Goal: Transaction & Acquisition: Purchase product/service

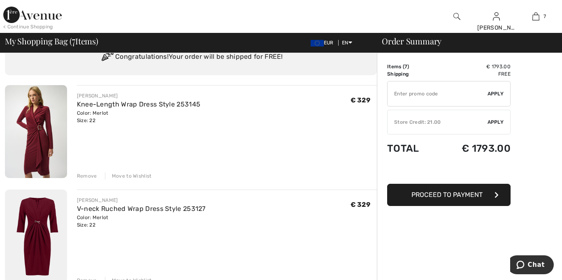
scroll to position [40, 0]
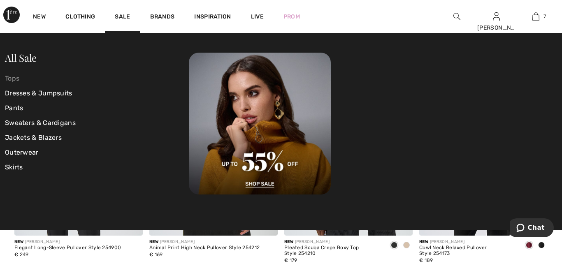
click at [16, 81] on link "Tops" at bounding box center [97, 78] width 184 height 15
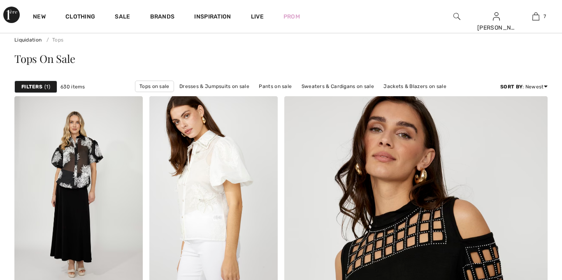
click at [46, 86] on span "1" at bounding box center [47, 86] width 6 height 7
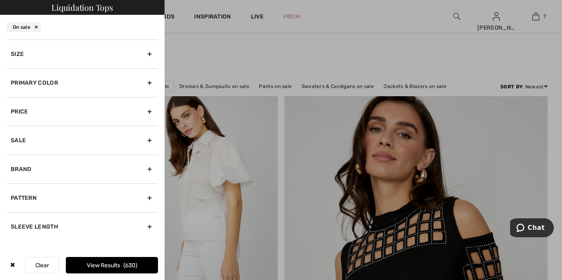
click at [50, 82] on div "Primary Color" at bounding box center [82, 82] width 151 height 29
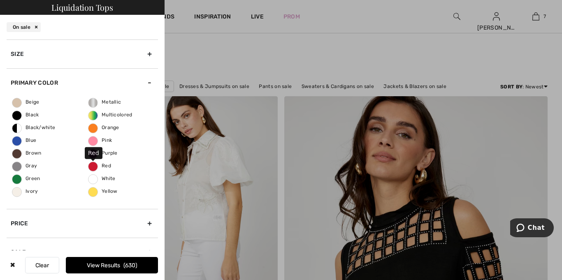
click at [103, 165] on span "Red" at bounding box center [100, 166] width 23 height 6
click at [0, 0] on input "Red" at bounding box center [0, 0] width 0 height 0
click at [111, 263] on button "View Results 33" at bounding box center [112, 265] width 92 height 16
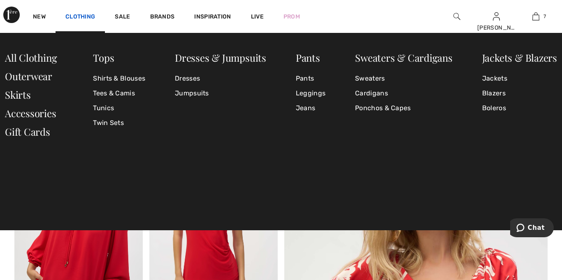
click at [84, 16] on link "Clothing" at bounding box center [80, 17] width 30 height 9
click at [110, 75] on link "Shirts & Blouses" at bounding box center [119, 78] width 52 height 15
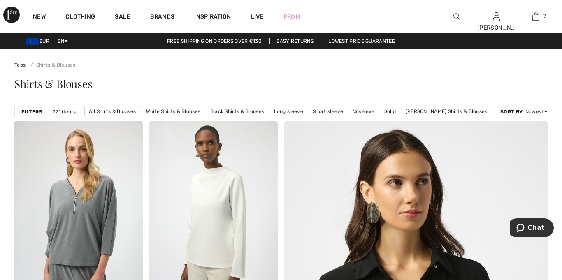
click at [41, 112] on strong "Filters" at bounding box center [31, 111] width 21 height 7
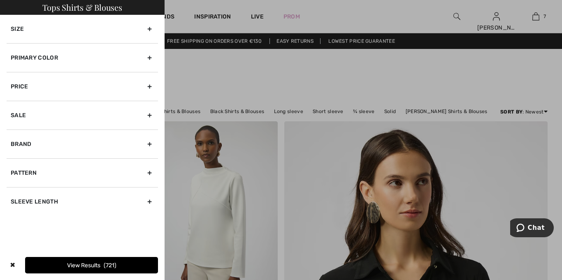
click at [72, 57] on div "Primary Color" at bounding box center [82, 57] width 151 height 29
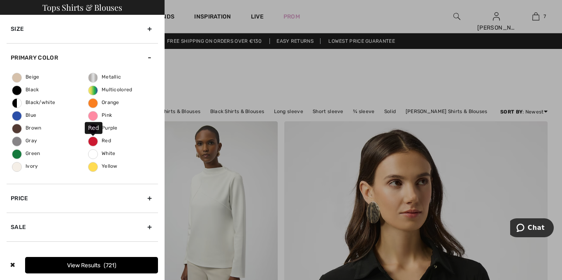
click at [94, 144] on label "Red" at bounding box center [93, 142] width 10 height 10
click at [0, 0] on input "Red" at bounding box center [0, 0] width 0 height 0
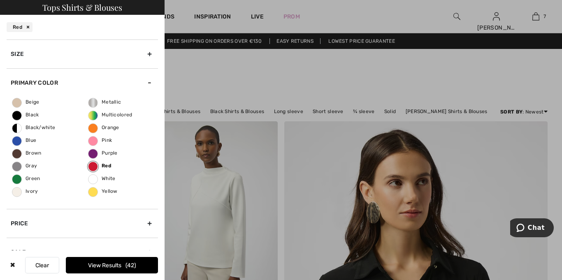
click at [309, 80] on div at bounding box center [281, 140] width 562 height 280
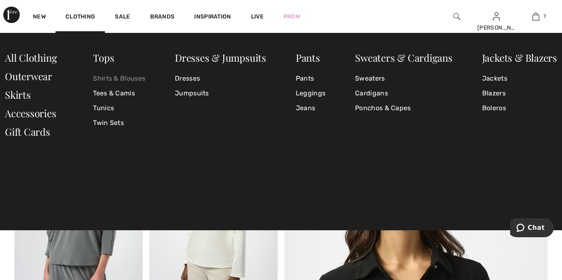
click at [102, 77] on link "Shirts & Blouses" at bounding box center [119, 78] width 52 height 15
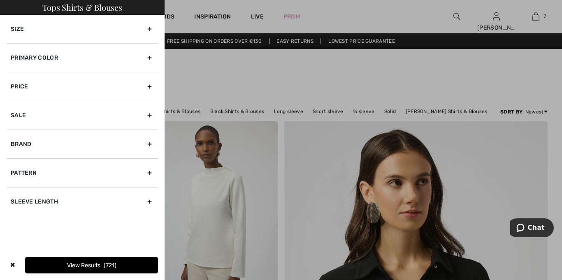
click at [54, 60] on div "Primary Color" at bounding box center [82, 57] width 151 height 29
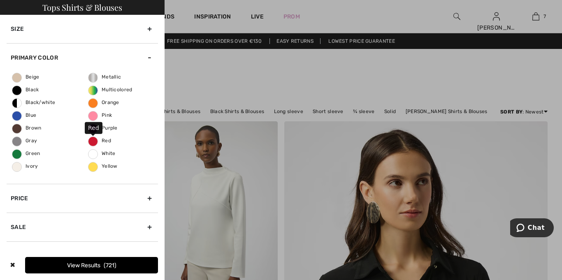
click at [93, 142] on span "Red" at bounding box center [100, 141] width 23 height 6
click at [0, 0] on input "Red" at bounding box center [0, 0] width 0 height 0
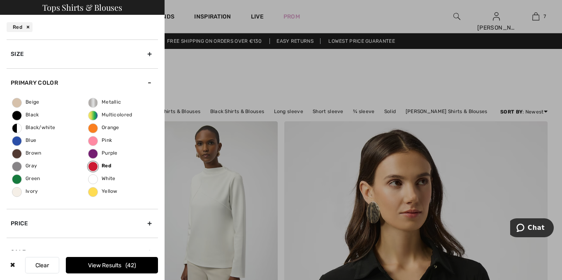
click at [114, 267] on button "View Results 42" at bounding box center [112, 265] width 92 height 16
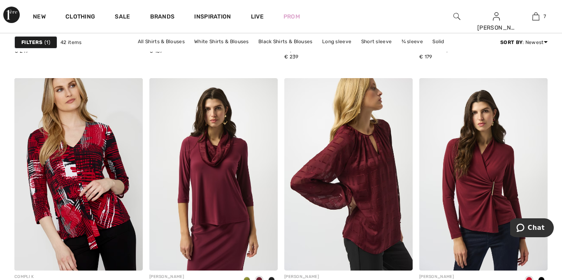
scroll to position [1328, 0]
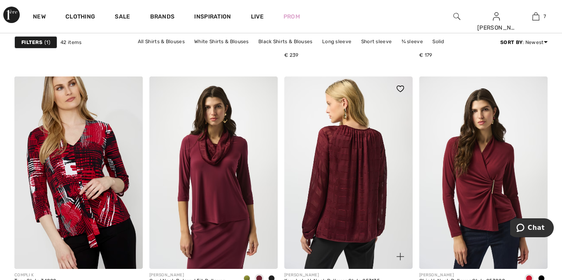
click at [388, 191] on img at bounding box center [348, 173] width 128 height 193
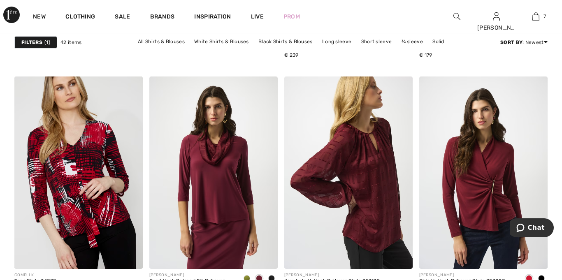
click at [48, 40] on span "1" at bounding box center [47, 42] width 6 height 7
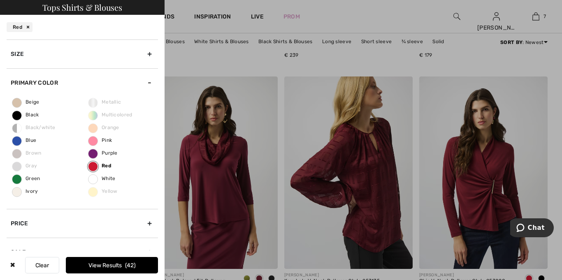
click at [119, 46] on div "Size" at bounding box center [82, 54] width 151 height 29
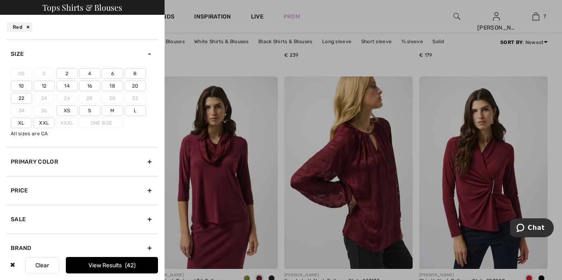
click at [24, 100] on label "22" at bounding box center [21, 98] width 21 height 11
click at [0, 0] on input"] "22" at bounding box center [0, 0] width 0 height 0
click at [114, 264] on button "View Results 22" at bounding box center [112, 265] width 92 height 16
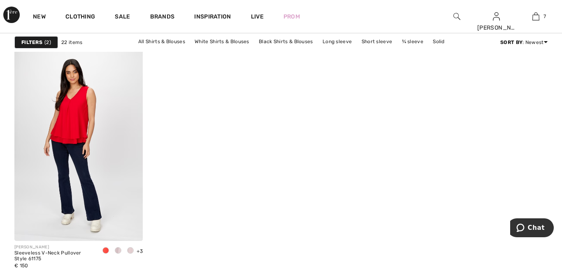
scroll to position [1597, 0]
